Goal: Book appointment/travel/reservation

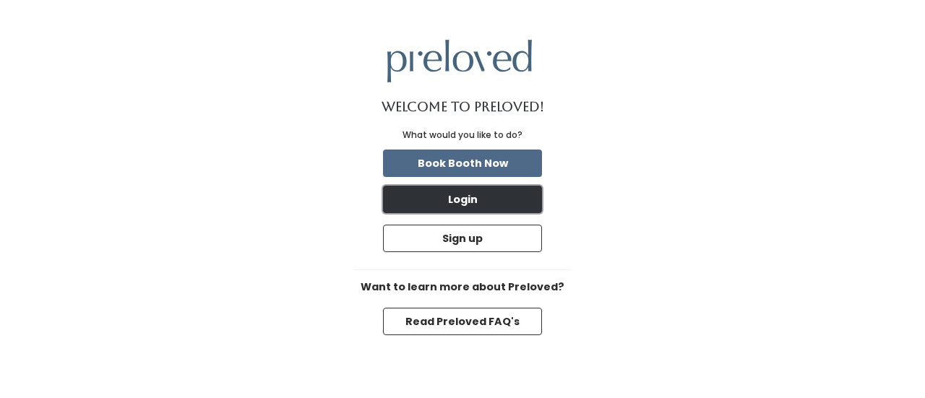
click at [447, 199] on button "Login" at bounding box center [462, 199] width 159 height 27
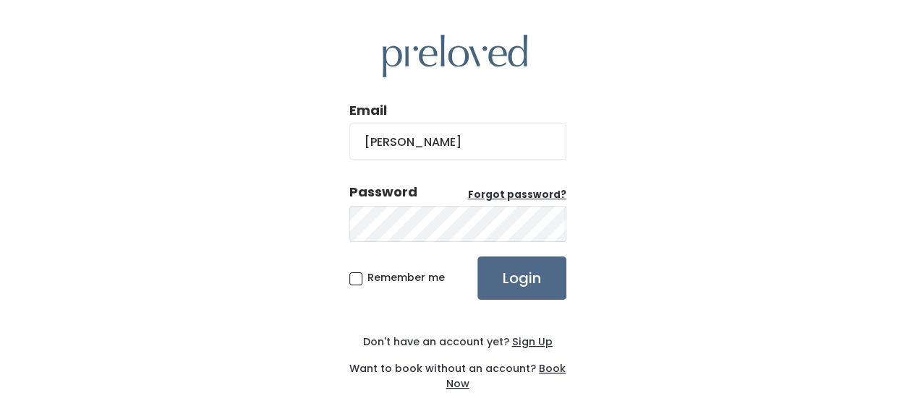
type input "[EMAIL_ADDRESS][DOMAIN_NAME]"
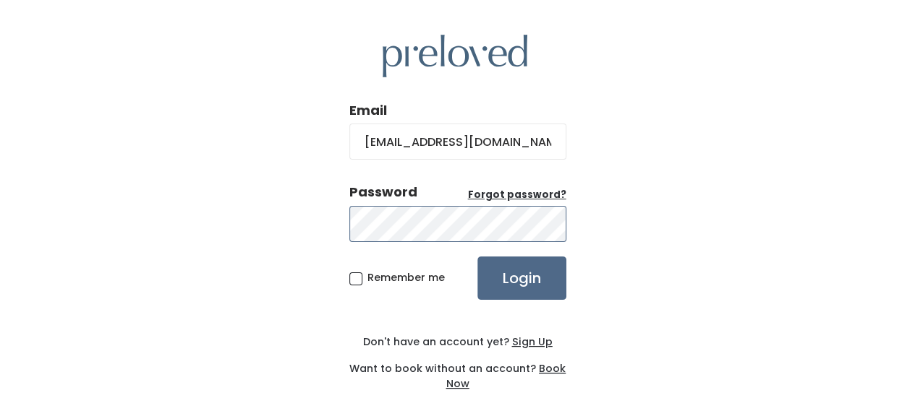
click at [477, 257] on input "Login" at bounding box center [521, 278] width 89 height 43
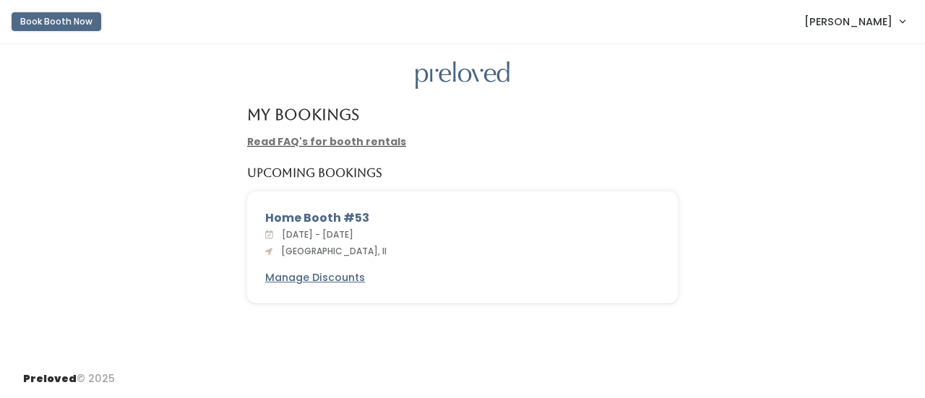
click at [43, 18] on button "Book Booth Now" at bounding box center [57, 21] width 90 height 19
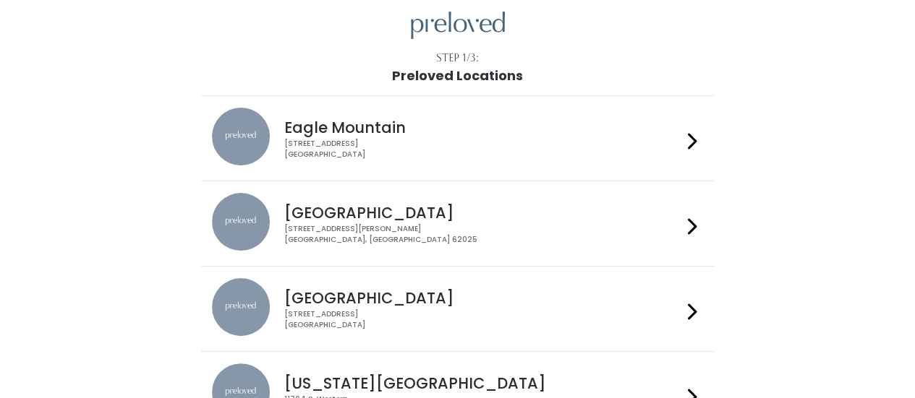
scroll to position [72, 0]
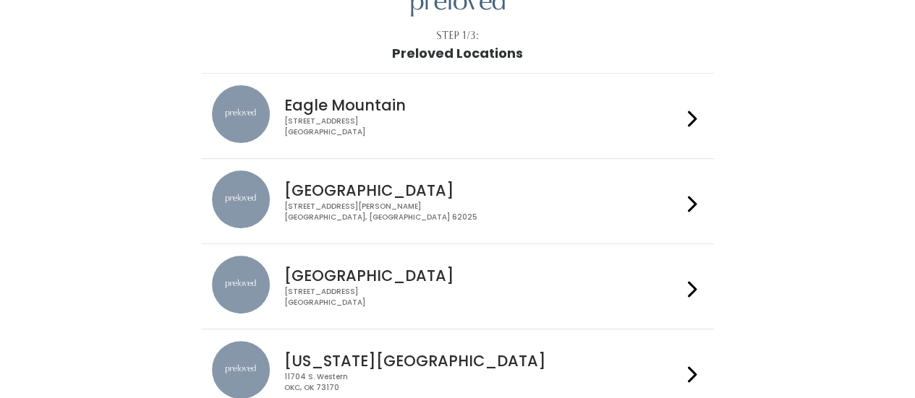
click at [318, 218] on div "1500 Troy Road, Unit A‑B Edwardsville, IL 62025" at bounding box center [483, 212] width 398 height 21
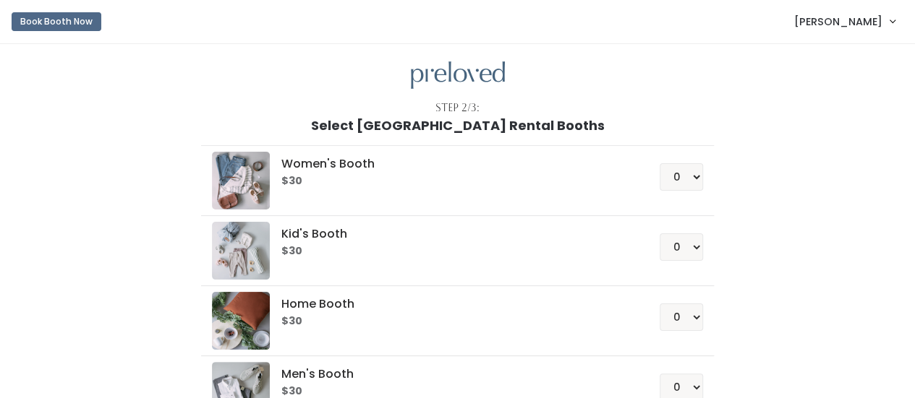
click at [347, 187] on h6 "$30" at bounding box center [452, 182] width 343 height 12
click at [687, 241] on select "0 1 2 3 4" at bounding box center [680, 247] width 43 height 27
select select "1"
click at [660, 234] on select "0 1 2 3 4" at bounding box center [680, 247] width 43 height 27
click at [827, 237] on div "Women's Booth $30 0 1 2 3 4 Kid's Booth $30 0 1 2 3 4 0" at bounding box center [457, 303] width 795 height 341
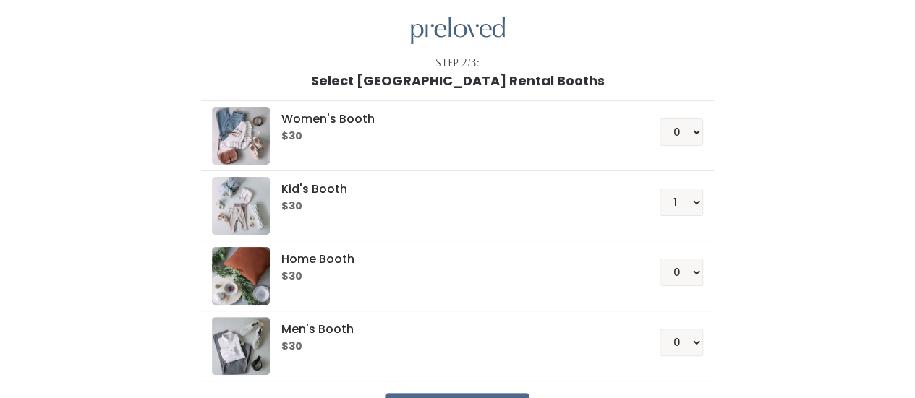
scroll to position [145, 0]
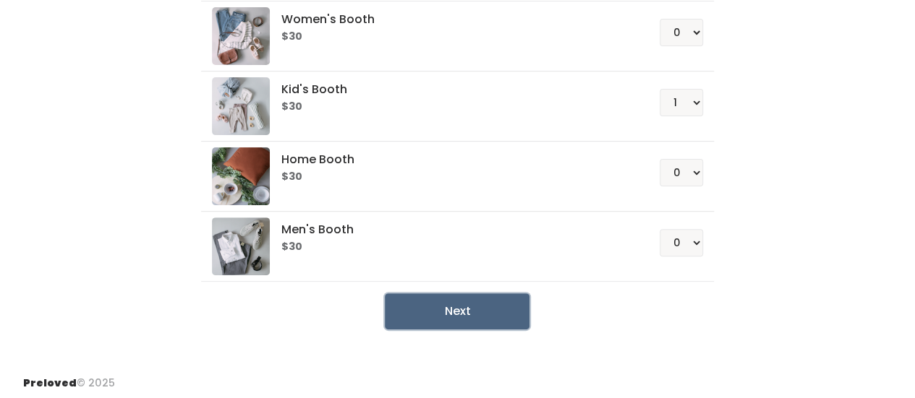
click at [422, 310] on button "Next" at bounding box center [457, 312] width 145 height 36
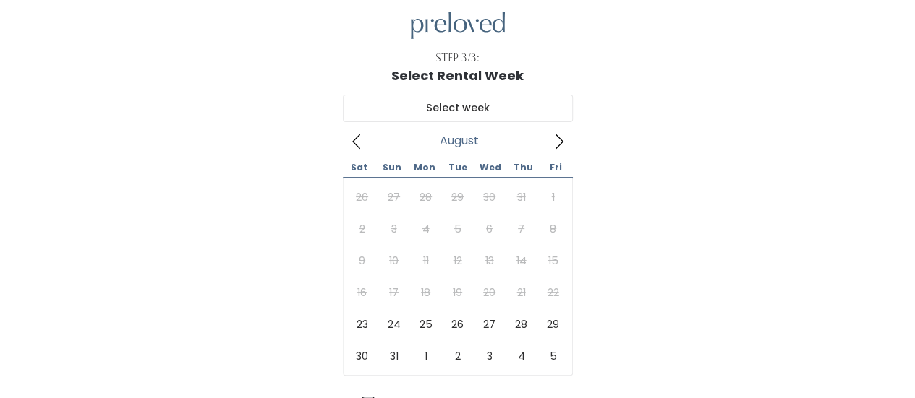
scroll to position [72, 0]
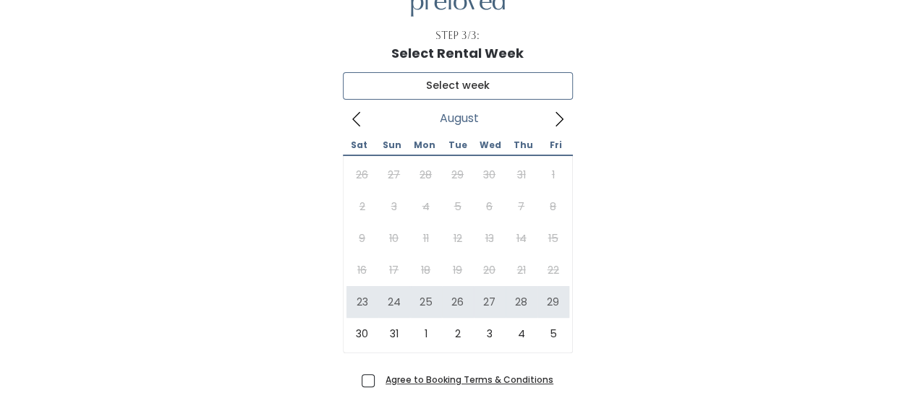
type input "[DATE] to [DATE]"
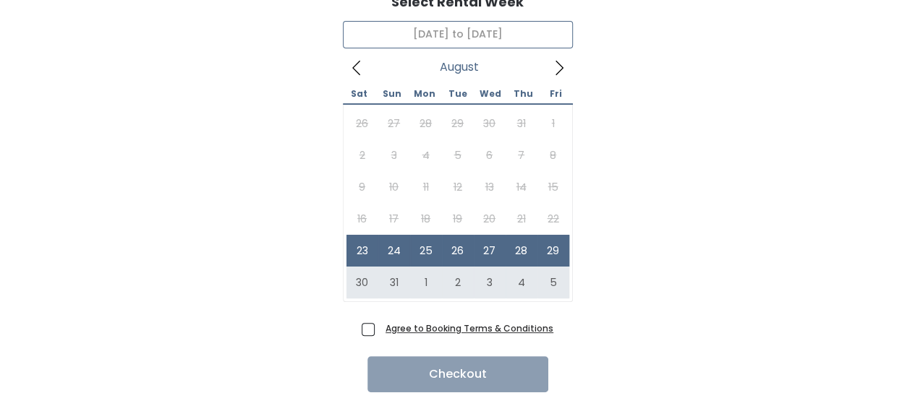
scroll to position [145, 0]
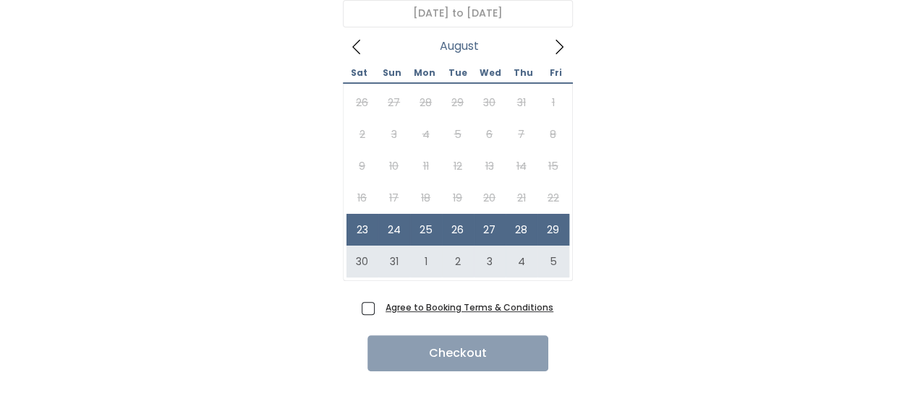
click at [380, 307] on span "Agree to Booking Terms & Conditions" at bounding box center [467, 307] width 174 height 14
click at [380, 307] on input "Agree to Booking Terms & Conditions" at bounding box center [384, 304] width 9 height 9
checkbox input "true"
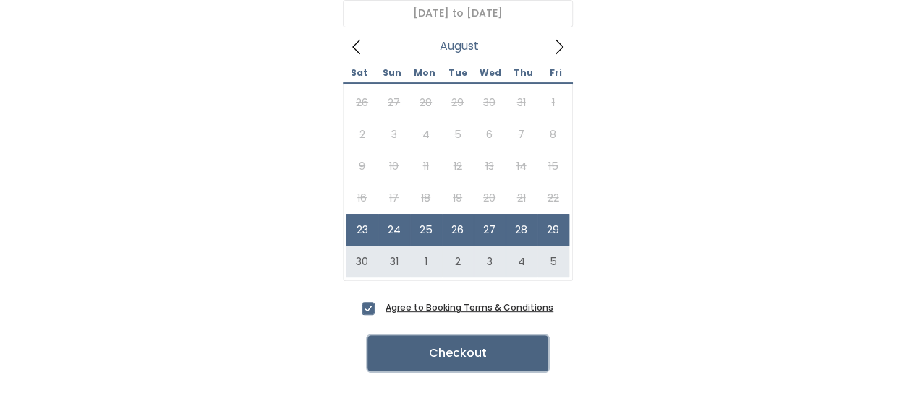
click at [448, 358] on button "Checkout" at bounding box center [457, 353] width 181 height 36
